Goal: Information Seeking & Learning: Learn about a topic

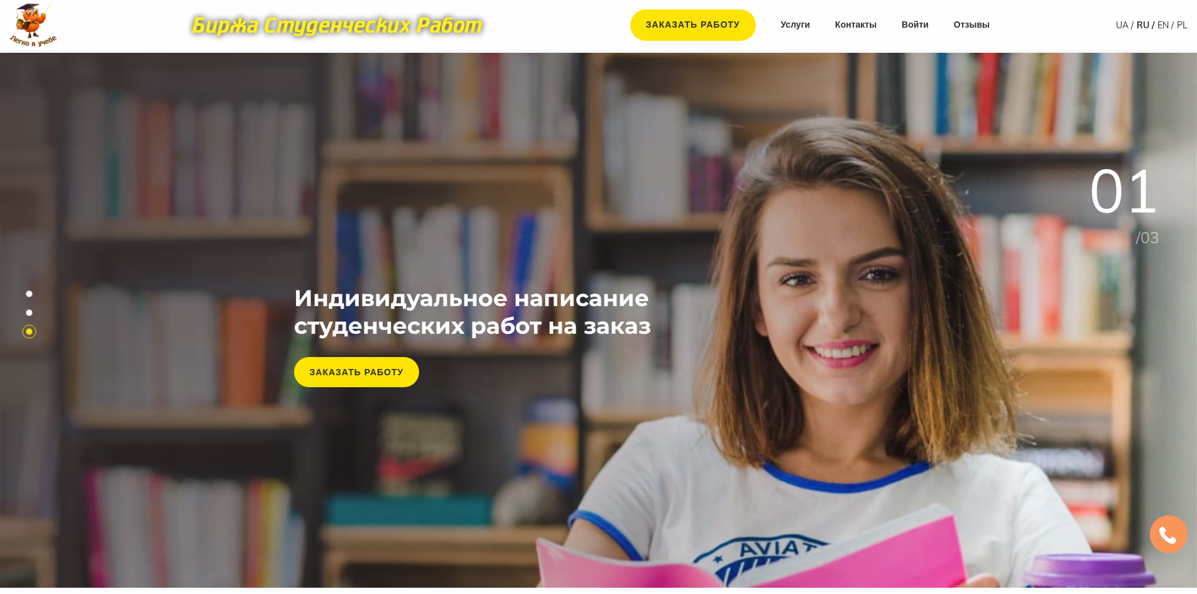
click at [307, 29] on img at bounding box center [337, 25] width 314 height 35
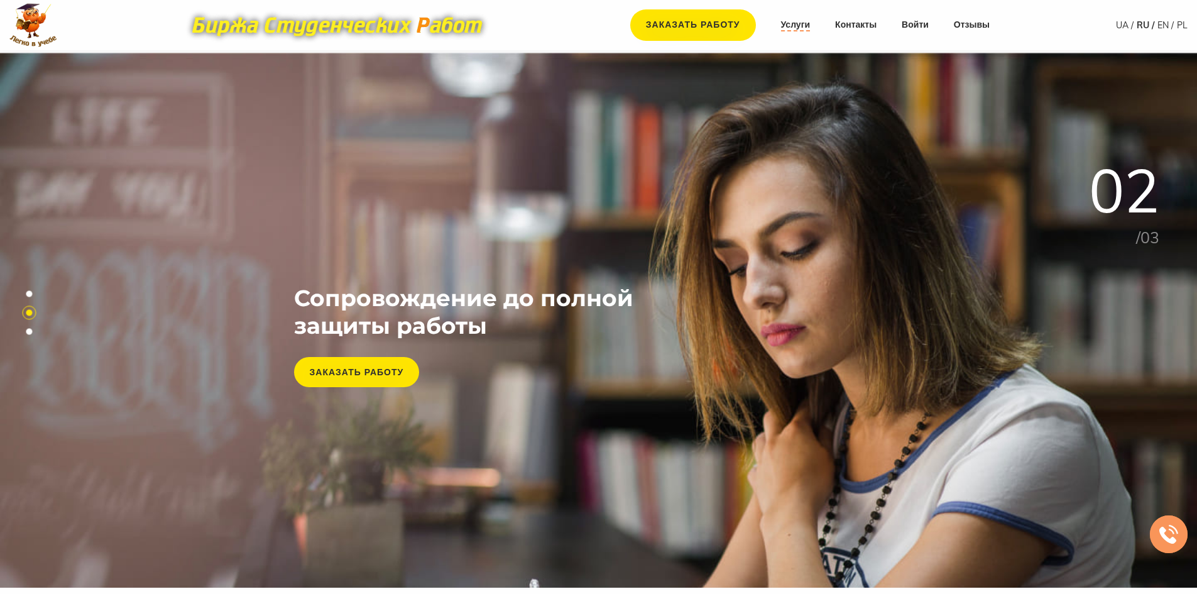
click at [798, 29] on link "Услуги" at bounding box center [796, 25] width 30 height 13
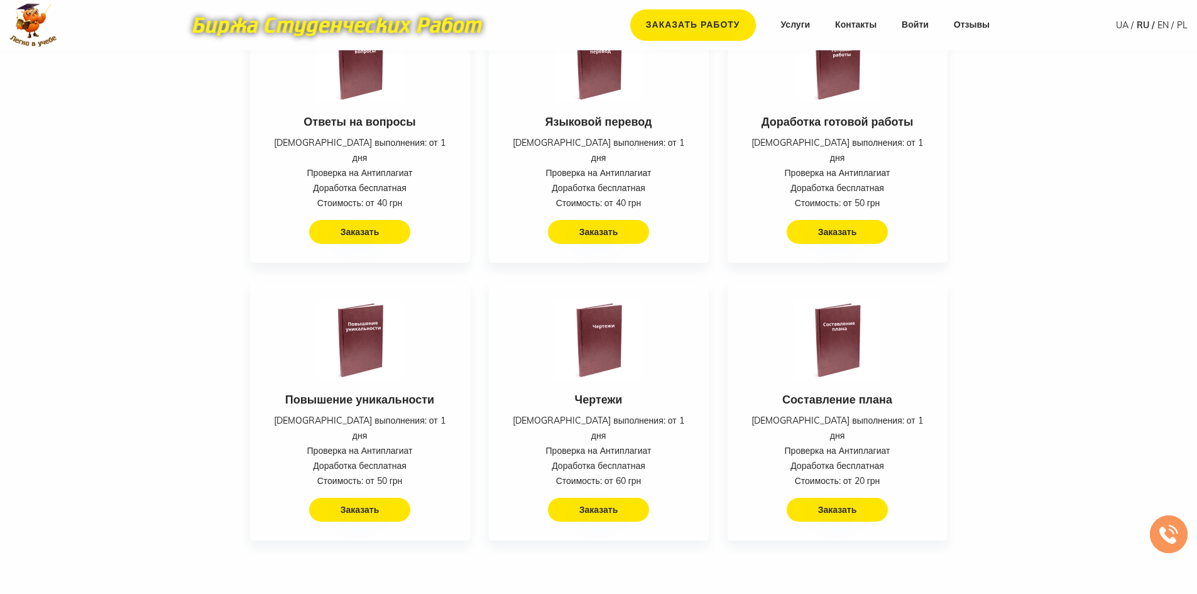
scroll to position [2090, 0]
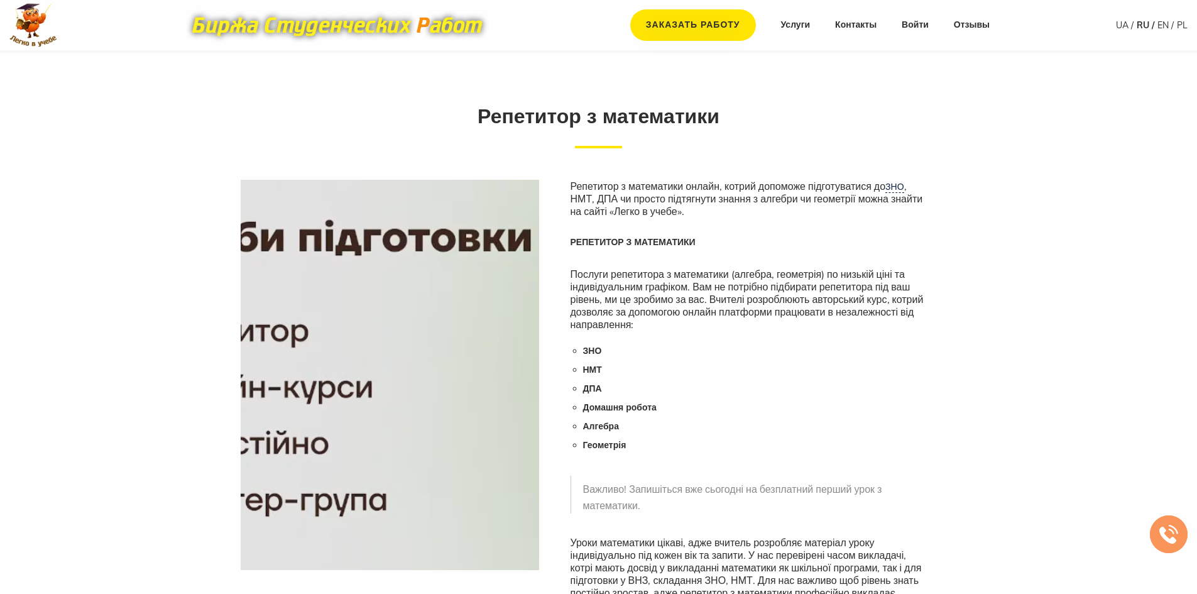
click at [378, 32] on img at bounding box center [337, 25] width 314 height 35
click at [50, 25] on img at bounding box center [33, 25] width 48 height 44
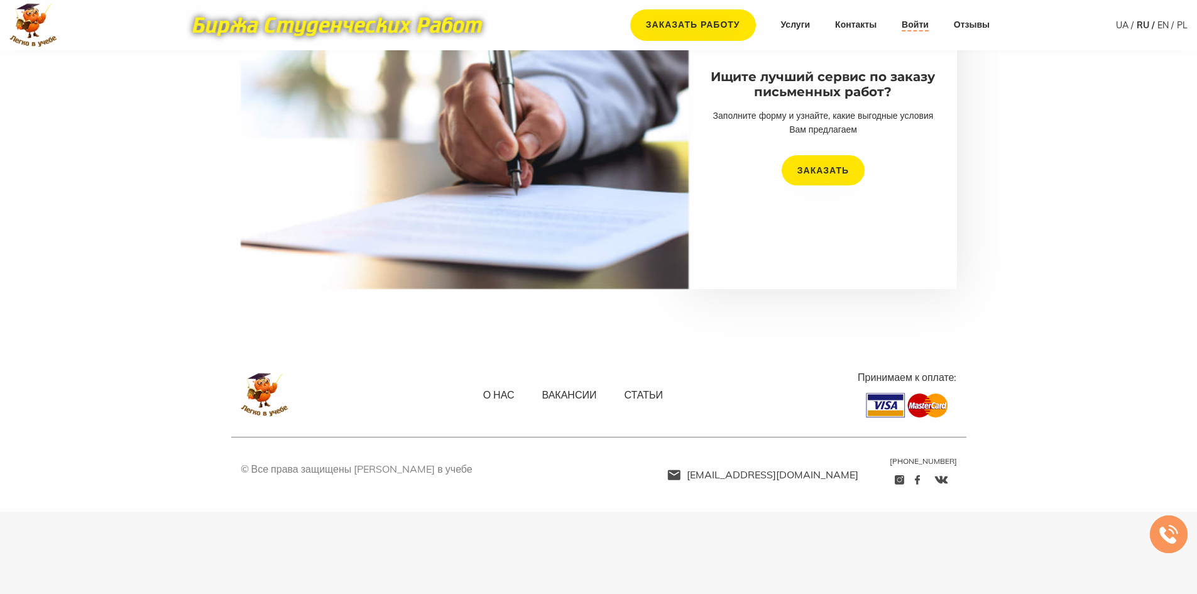
scroll to position [2477, 0]
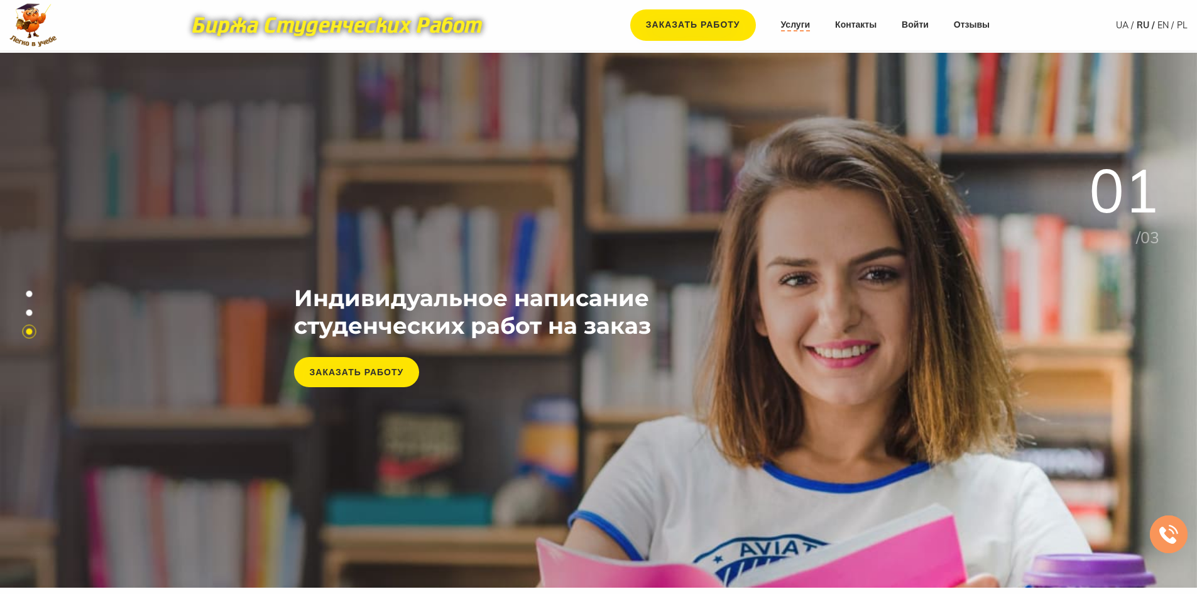
click at [794, 21] on link "Услуги" at bounding box center [796, 25] width 30 height 13
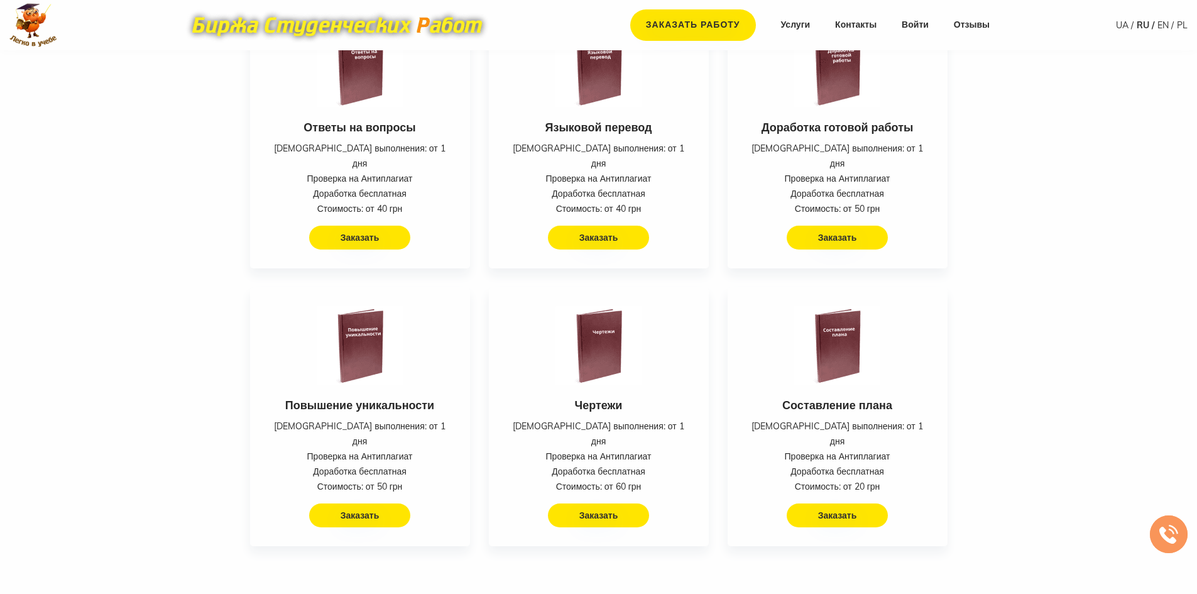
scroll to position [2090, 0]
